Goal: Information Seeking & Learning: Learn about a topic

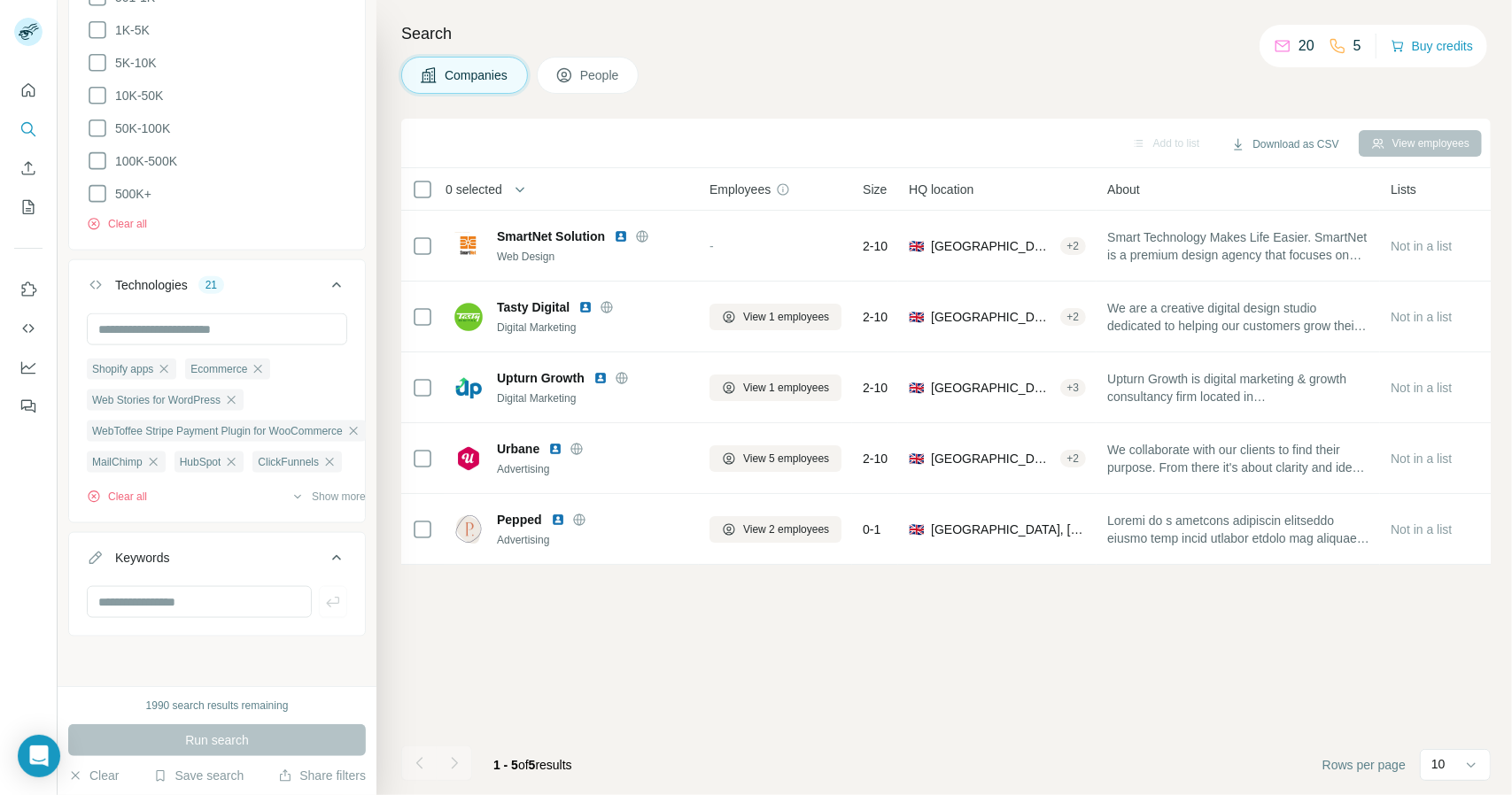
scroll to position [3548, 0]
click at [234, 396] on icon "button" at bounding box center [232, 399] width 8 height 8
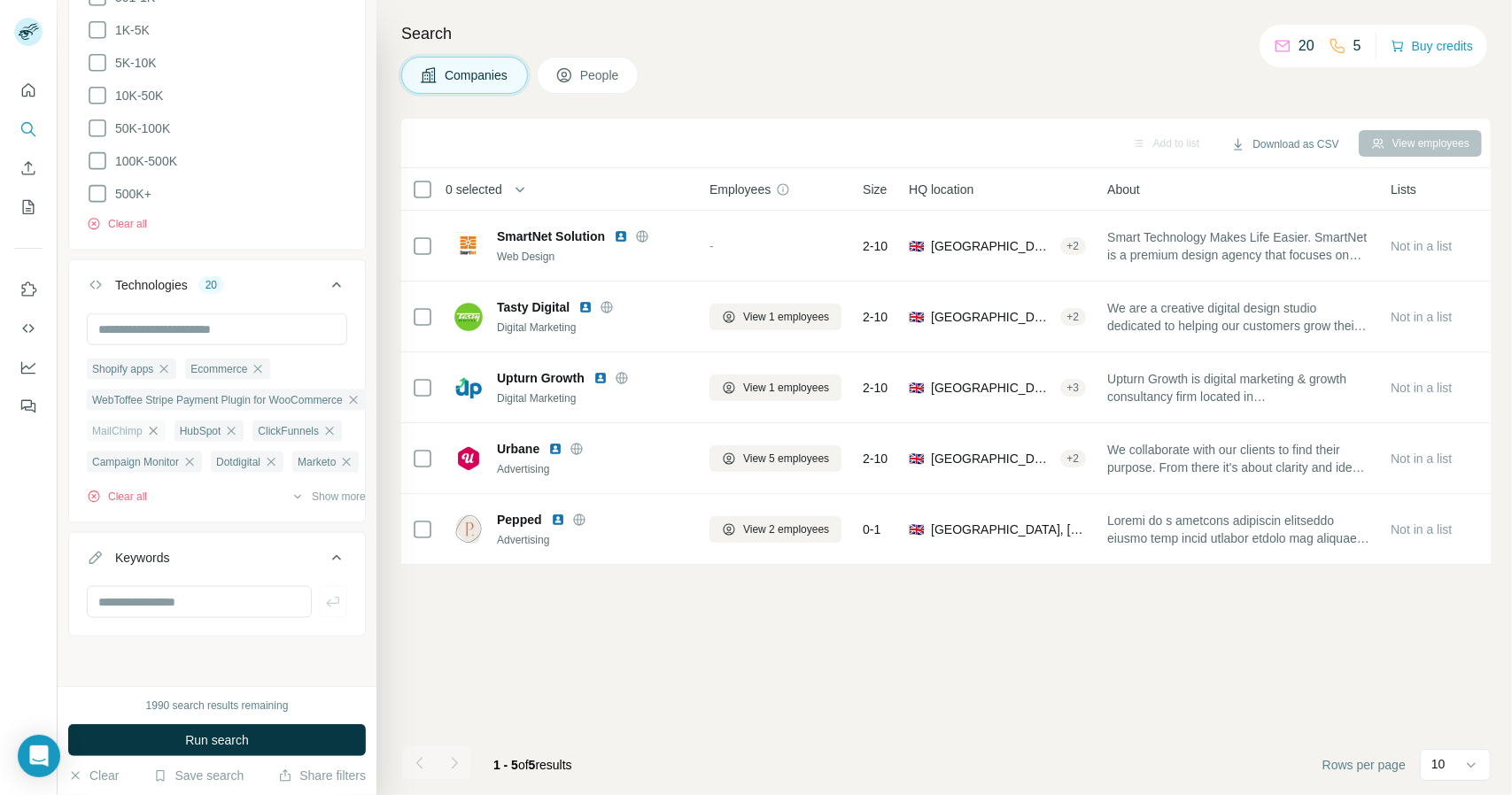
click at [153, 426] on icon "button" at bounding box center [152, 430] width 8 height 8
click at [142, 426] on icon "button" at bounding box center [144, 430] width 8 height 8
click at [157, 424] on icon "button" at bounding box center [163, 431] width 14 height 14
click at [189, 424] on icon "button" at bounding box center [189, 431] width 14 height 14
click at [227, 424] on icon "button" at bounding box center [222, 431] width 14 height 14
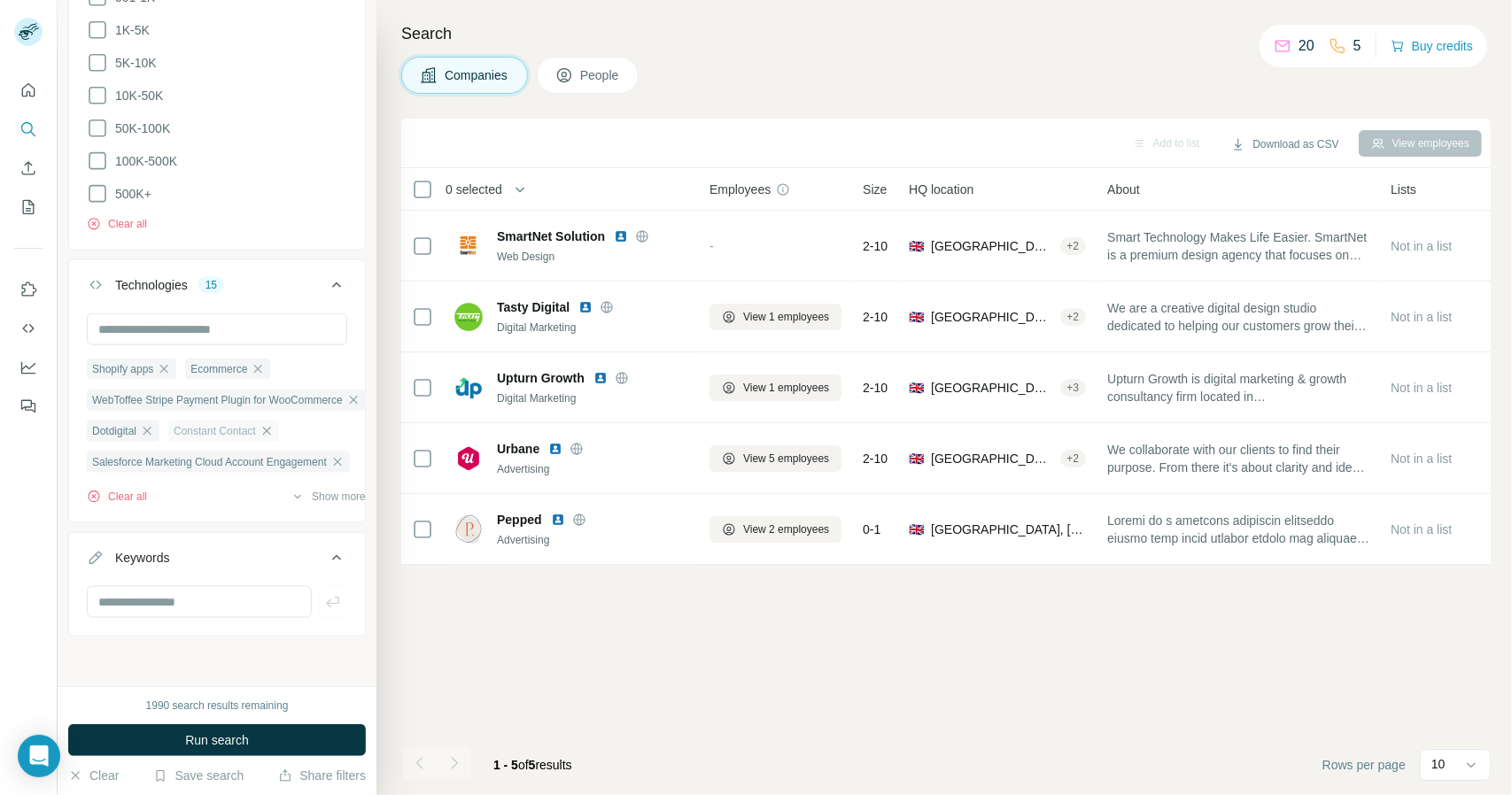
click at [266, 424] on icon "button" at bounding box center [266, 431] width 14 height 14
click at [338, 455] on icon "button" at bounding box center [337, 461] width 14 height 14
click at [257, 424] on icon "button" at bounding box center [260, 431] width 14 height 14
click at [144, 424] on icon "button" at bounding box center [146, 431] width 14 height 14
click at [228, 455] on icon "button" at bounding box center [221, 461] width 14 height 14
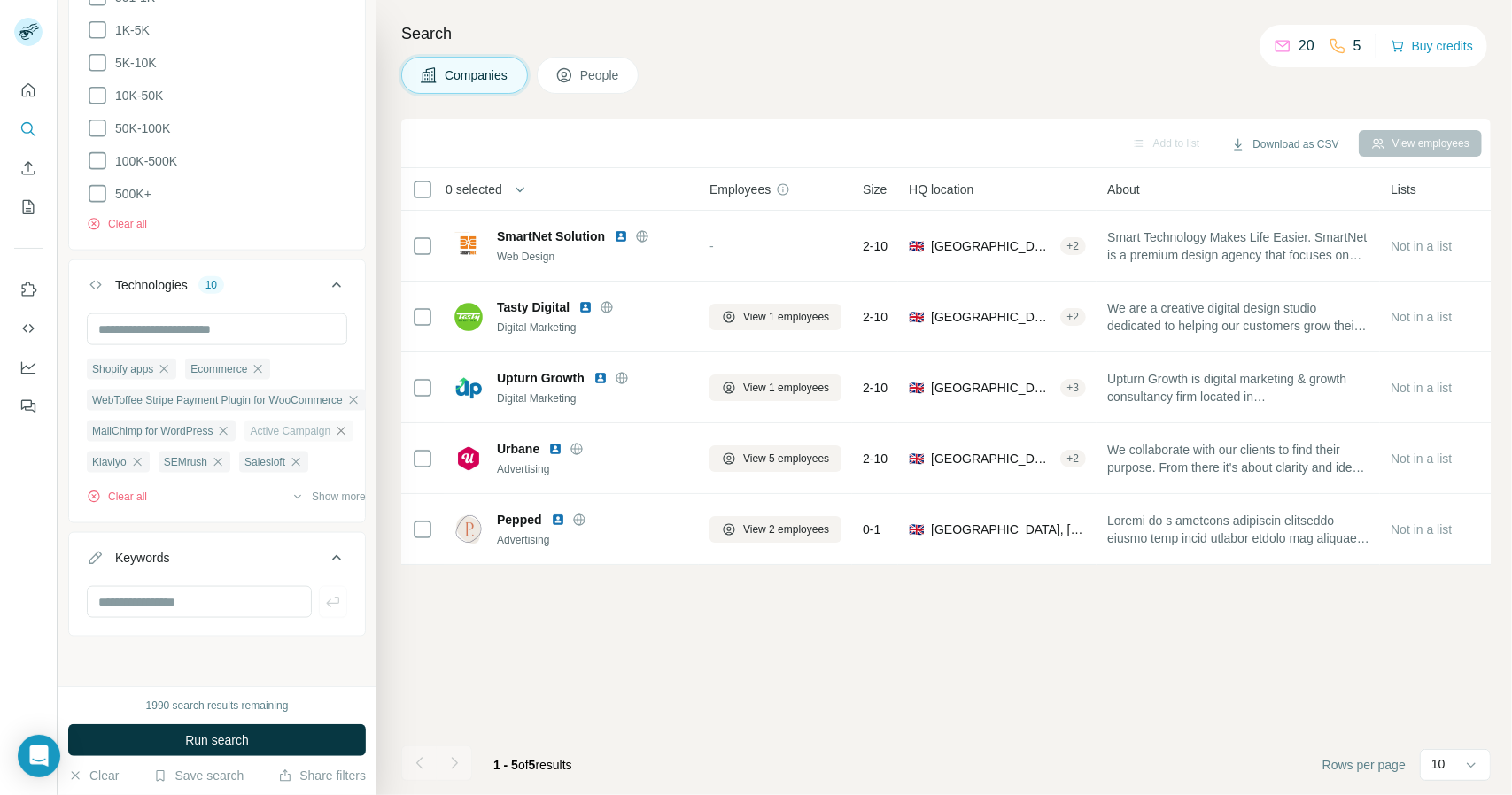
click at [339, 426] on icon "button" at bounding box center [341, 430] width 8 height 8
click at [296, 426] on icon "button" at bounding box center [295, 430] width 8 height 8
click at [296, 421] on div "SEMrush" at bounding box center [280, 431] width 71 height 21
click at [303, 426] on icon "button" at bounding box center [304, 430] width 8 height 8
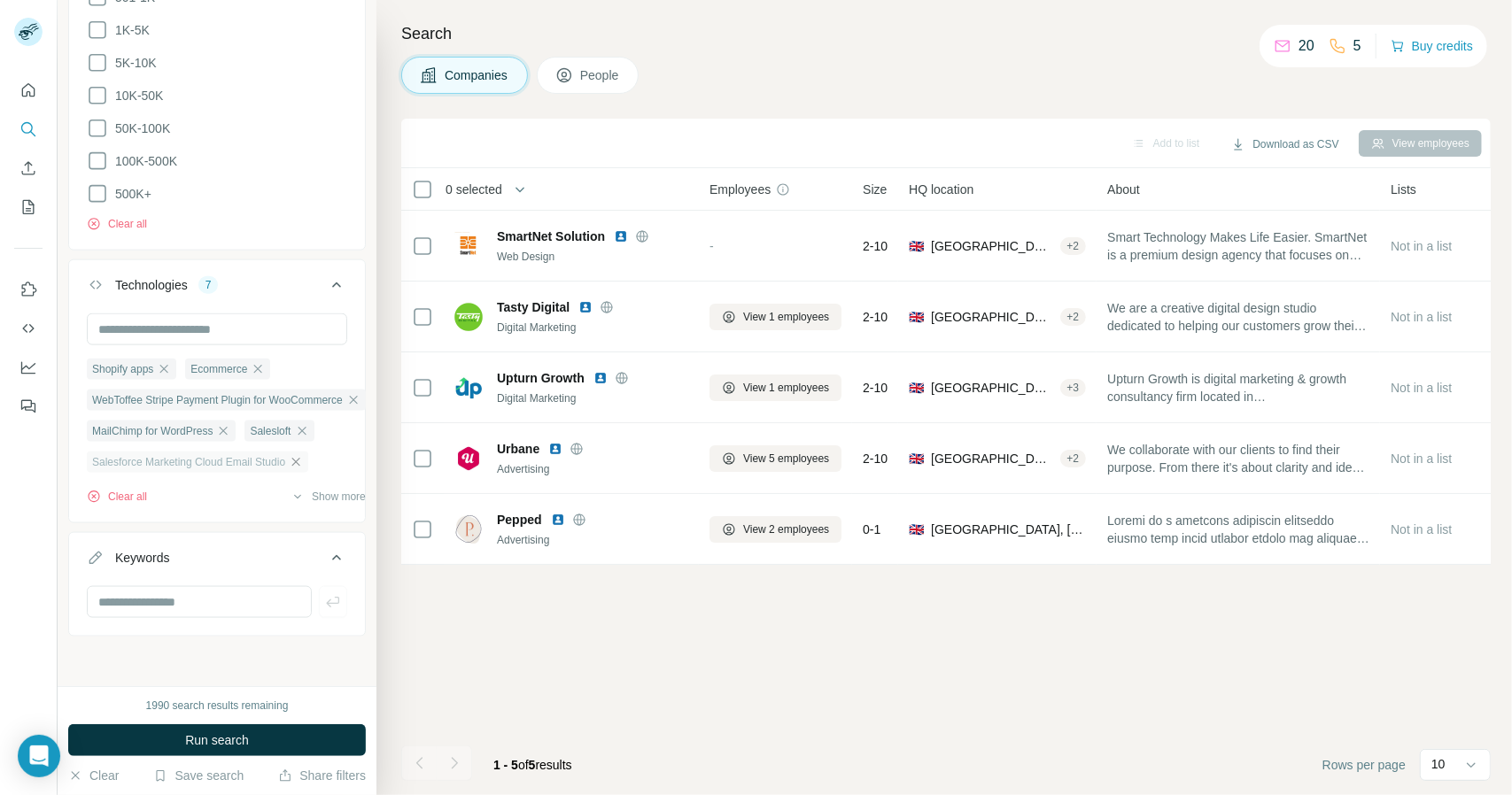
click at [299, 458] on icon "button" at bounding box center [296, 461] width 8 height 8
click at [173, 459] on icon "button" at bounding box center [171, 465] width 14 height 14
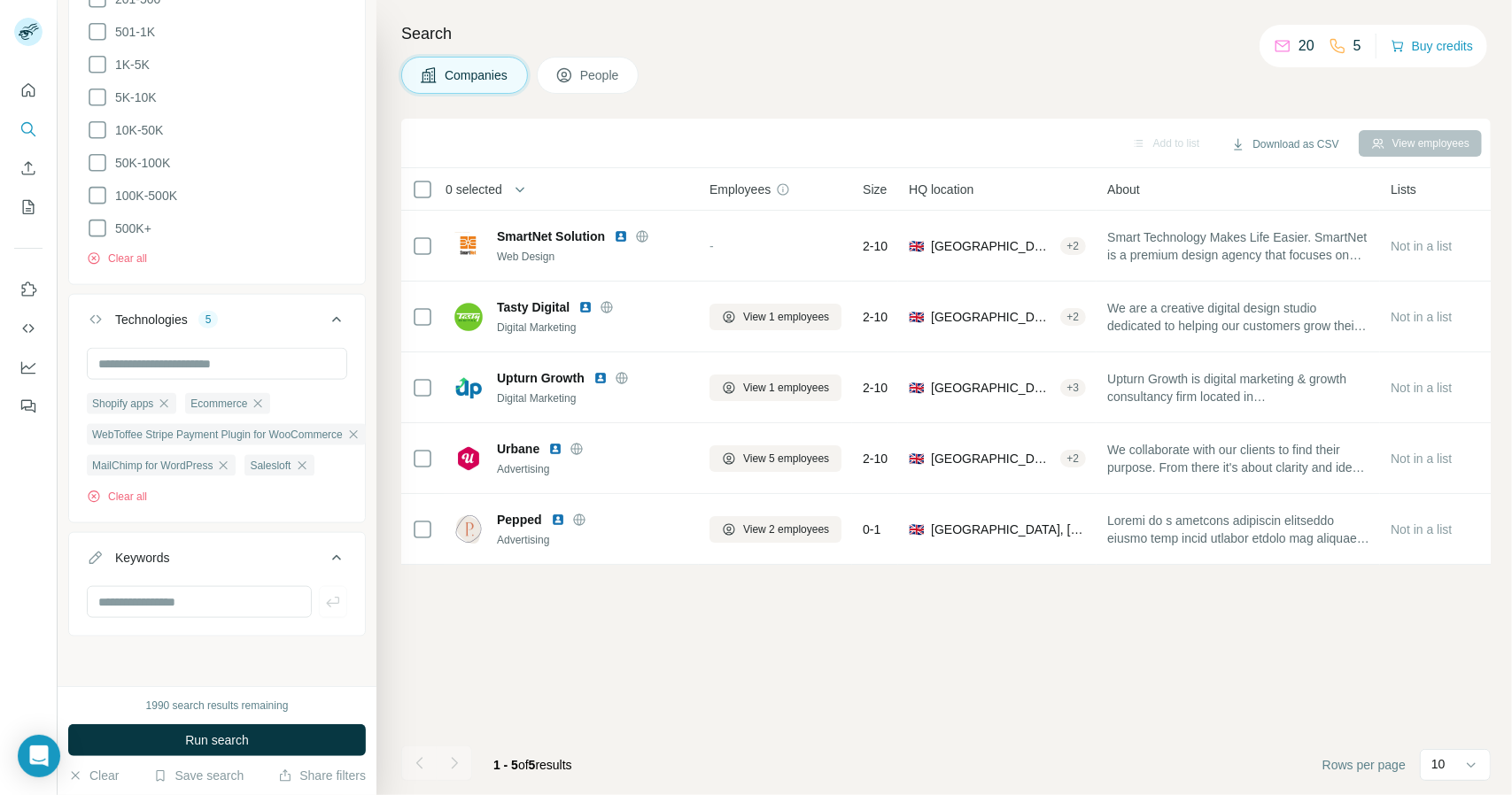
scroll to position [1298, 0]
click at [303, 459] on icon "button" at bounding box center [301, 465] width 14 height 14
click at [223, 350] on input "text" at bounding box center [217, 363] width 260 height 32
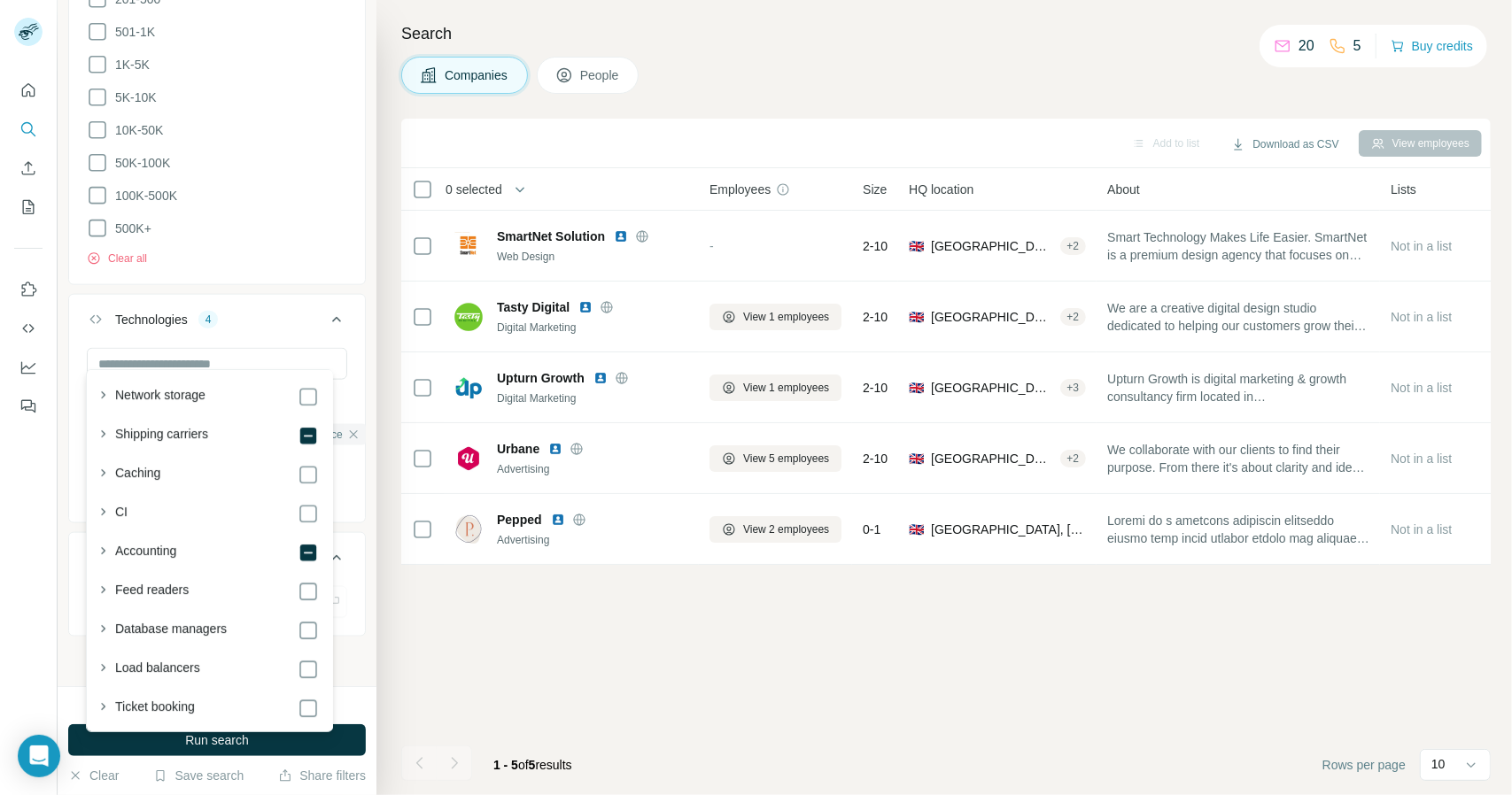
click at [294, 240] on div "Clear all" at bounding box center [217, 253] width 260 height 27
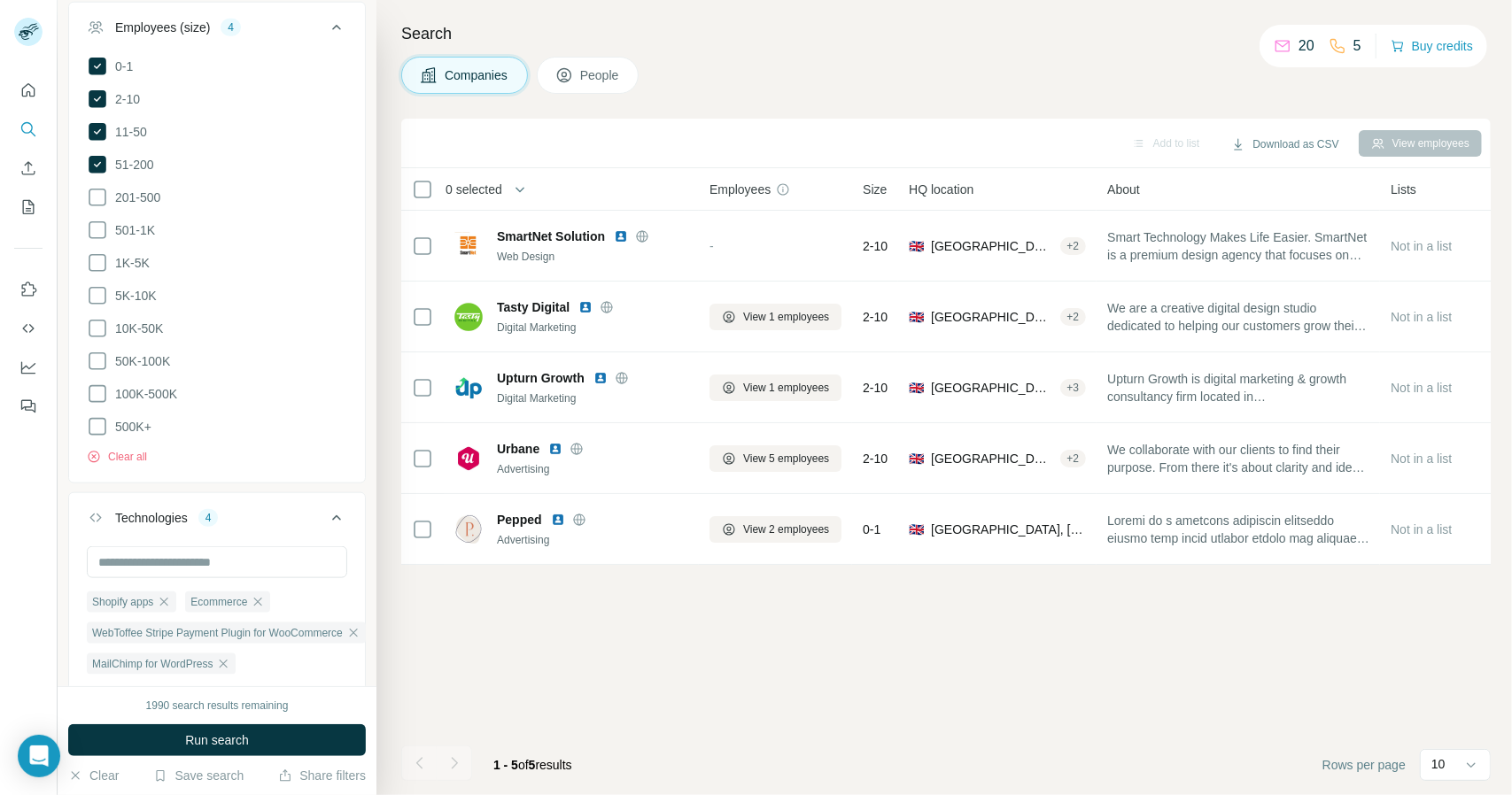
scroll to position [1092, 0]
